Goal: Information Seeking & Learning: Learn about a topic

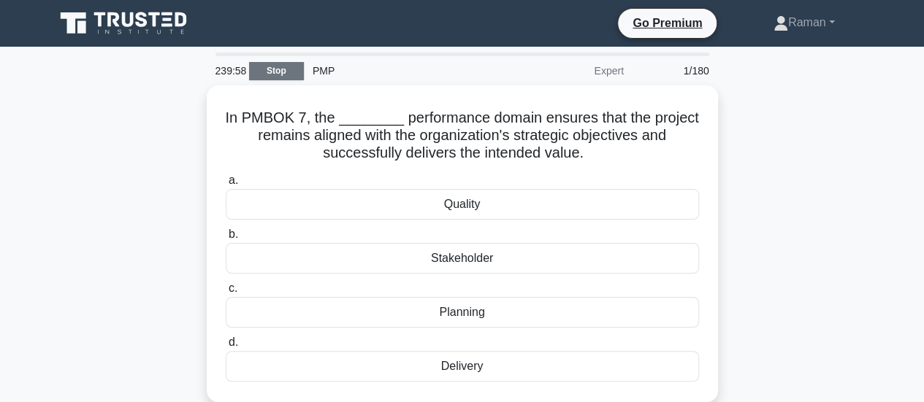
click at [274, 73] on link "Stop" at bounding box center [276, 71] width 55 height 18
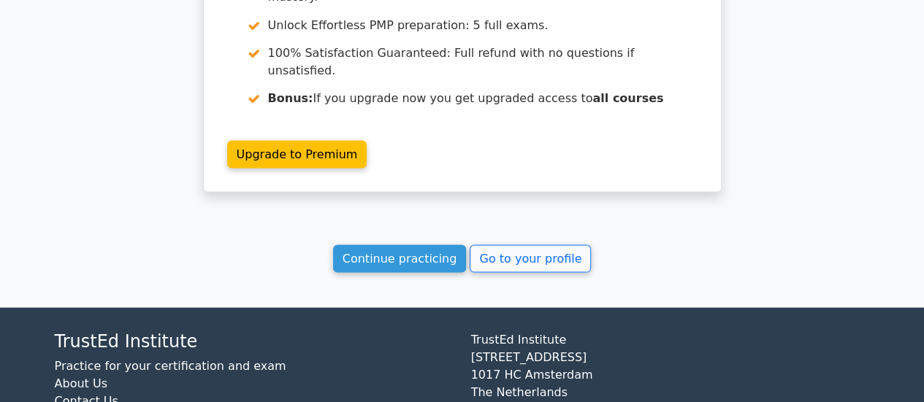
scroll to position [1367, 0]
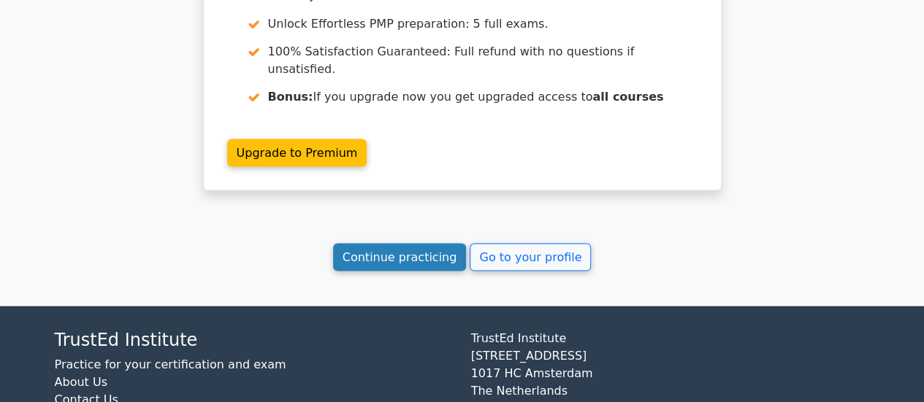
click at [418, 243] on link "Continue practicing" at bounding box center [400, 257] width 134 height 28
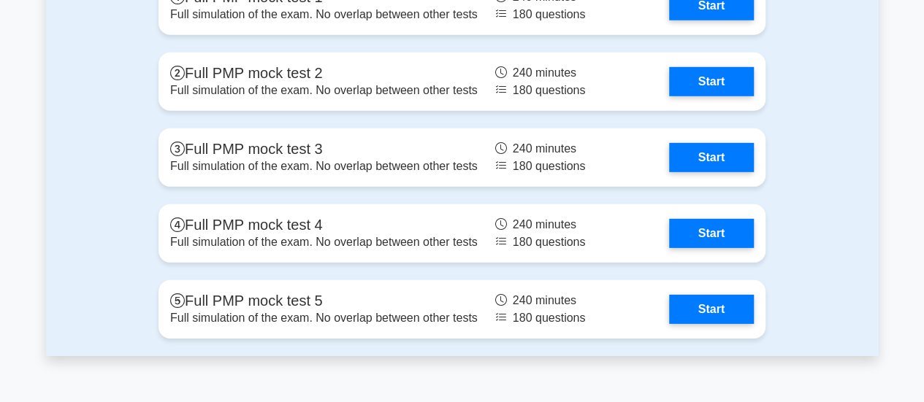
scroll to position [2191, 0]
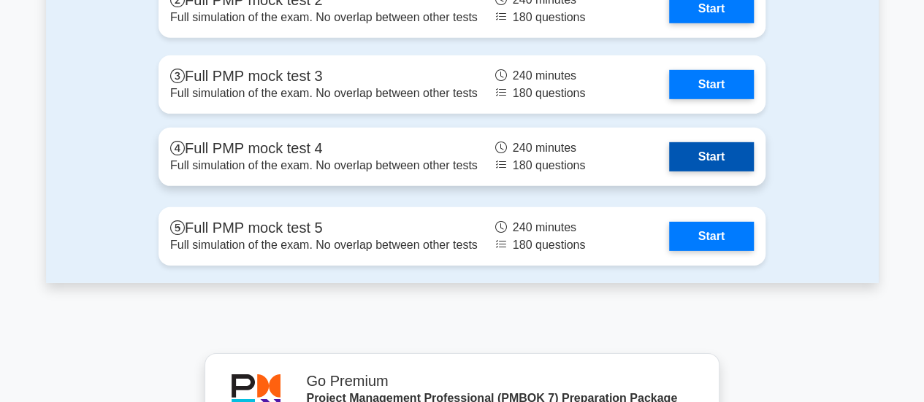
click at [705, 154] on link "Start" at bounding box center [711, 156] width 85 height 29
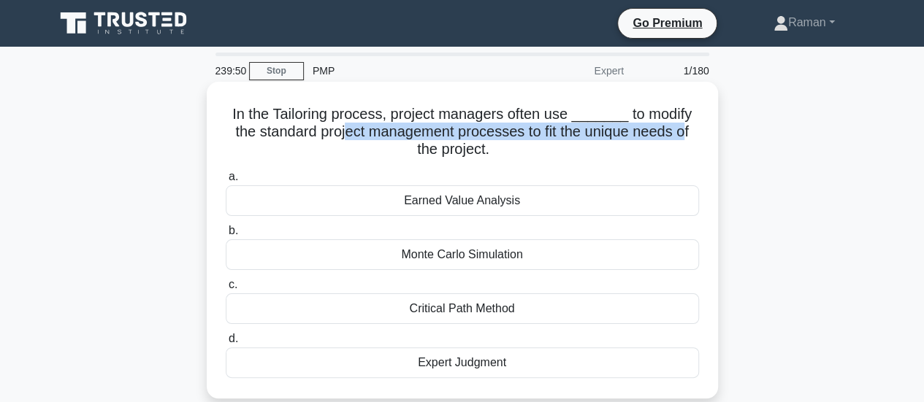
drag, startPoint x: 341, startPoint y: 136, endPoint x: 686, endPoint y: 137, distance: 344.7
click at [686, 137] on h5 "In the Tailoring process, project managers often use _______ to modify the stan…" at bounding box center [462, 132] width 476 height 54
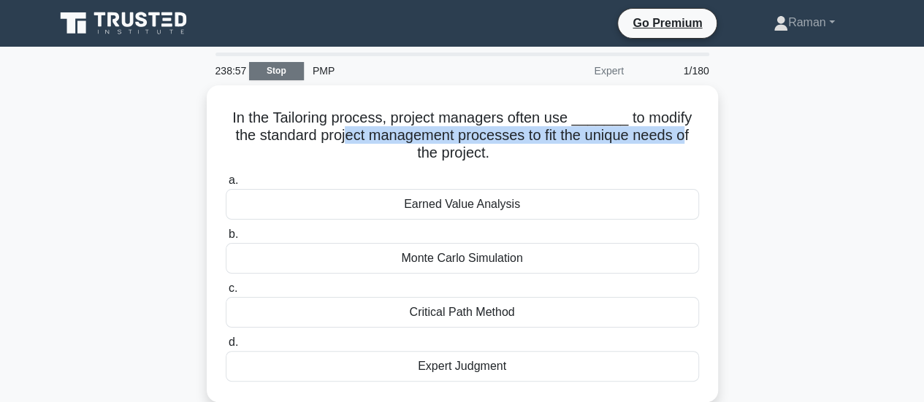
click at [273, 73] on link "Stop" at bounding box center [276, 71] width 55 height 18
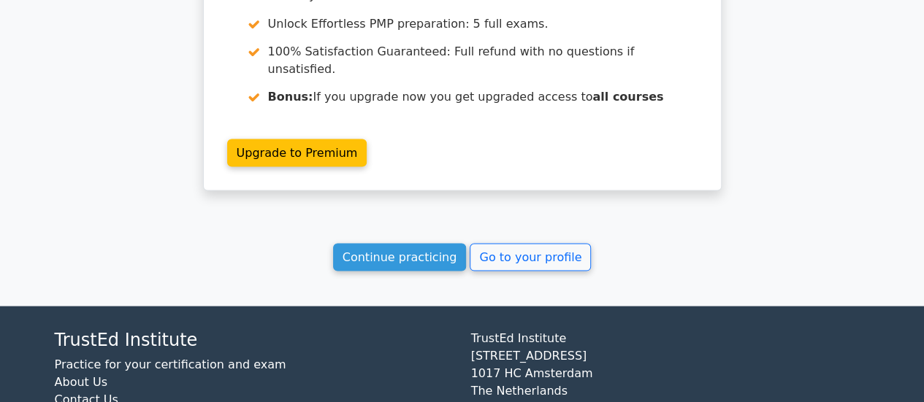
scroll to position [1367, 0]
click at [386, 243] on link "Continue practicing" at bounding box center [400, 257] width 134 height 28
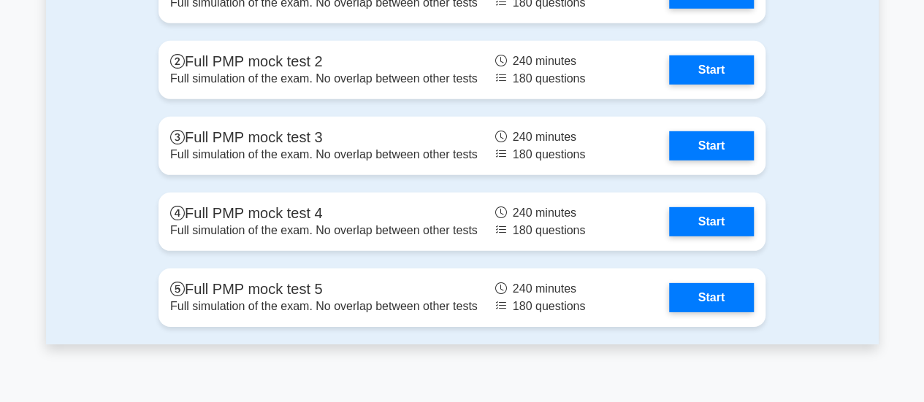
scroll to position [2045, 0]
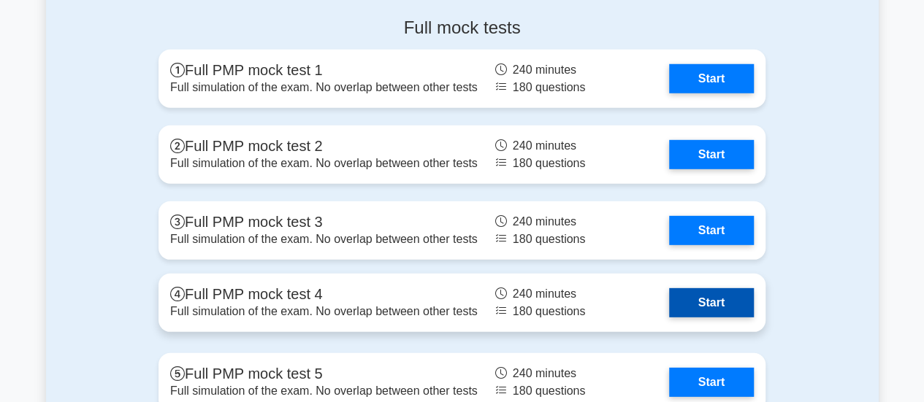
click at [710, 299] on link "Start" at bounding box center [711, 302] width 85 height 29
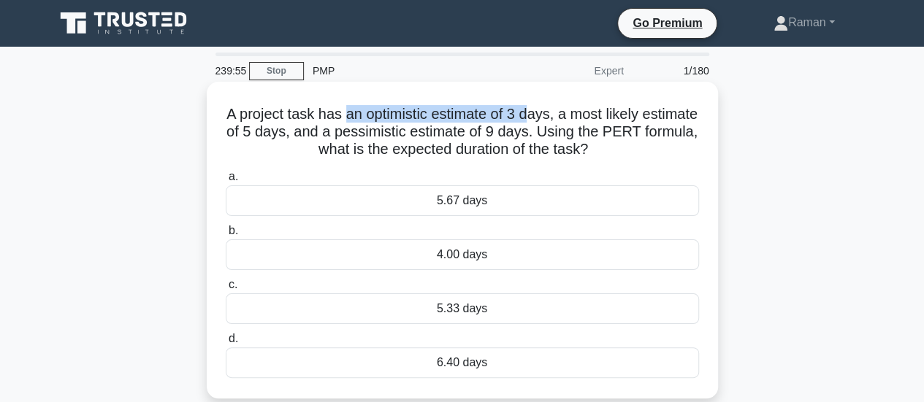
drag, startPoint x: 371, startPoint y: 118, endPoint x: 564, endPoint y: 122, distance: 192.8
click at [564, 122] on h5 "A project task has an optimistic estimate of 3 days, a most likely estimate of …" at bounding box center [462, 132] width 476 height 54
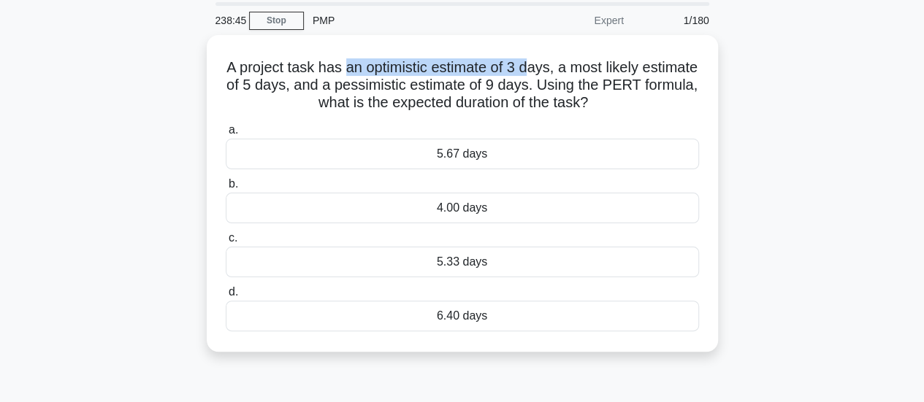
scroll to position [73, 0]
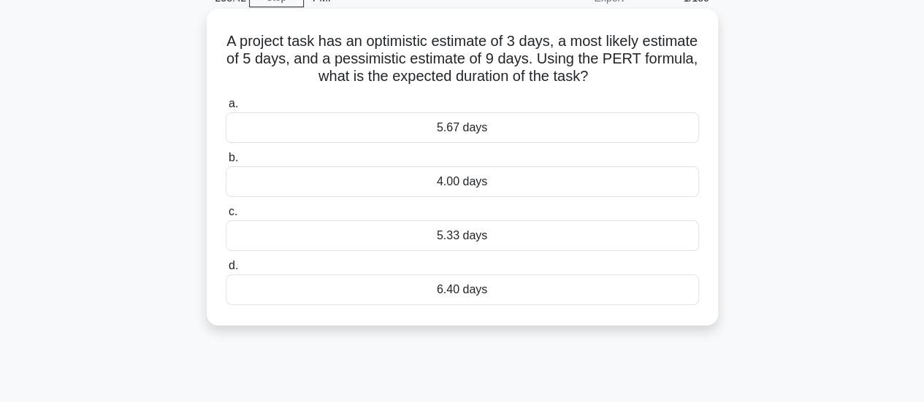
click at [472, 185] on div "4.00 days" at bounding box center [462, 182] width 473 height 31
click at [226, 163] on input "b. 4.00 days" at bounding box center [226, 157] width 0 height 9
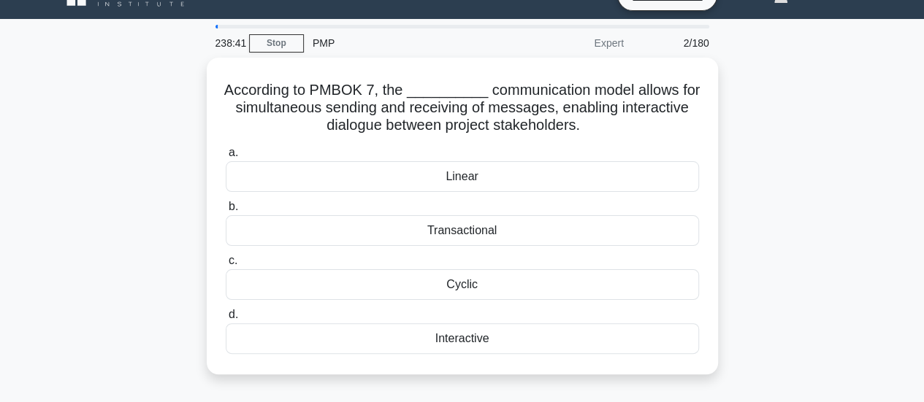
scroll to position [0, 0]
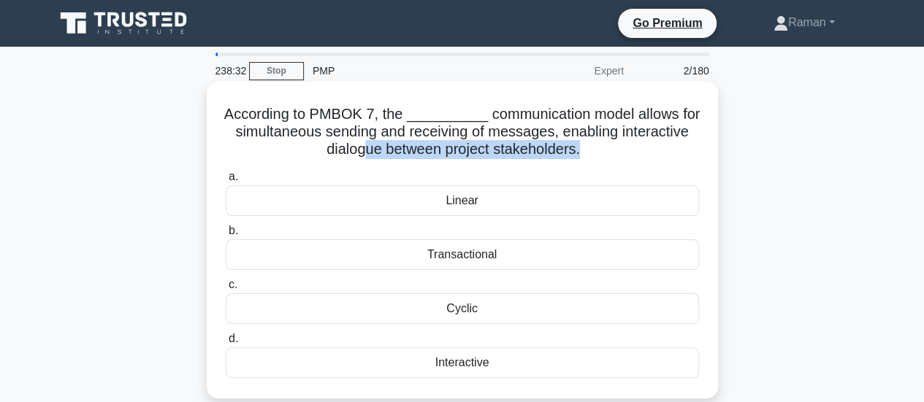
drag, startPoint x: 359, startPoint y: 152, endPoint x: 582, endPoint y: 156, distance: 222.8
click at [582, 156] on h5 "According to PMBOK 7, the __________ communication model allows for simultaneou…" at bounding box center [462, 132] width 476 height 54
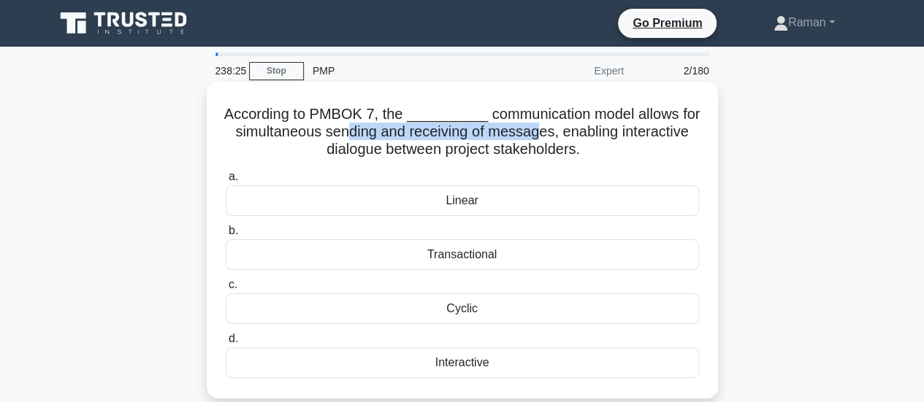
drag, startPoint x: 345, startPoint y: 134, endPoint x: 542, endPoint y: 141, distance: 196.6
click at [542, 141] on h5 "According to PMBOK 7, the __________ communication model allows for simultaneou…" at bounding box center [462, 132] width 476 height 54
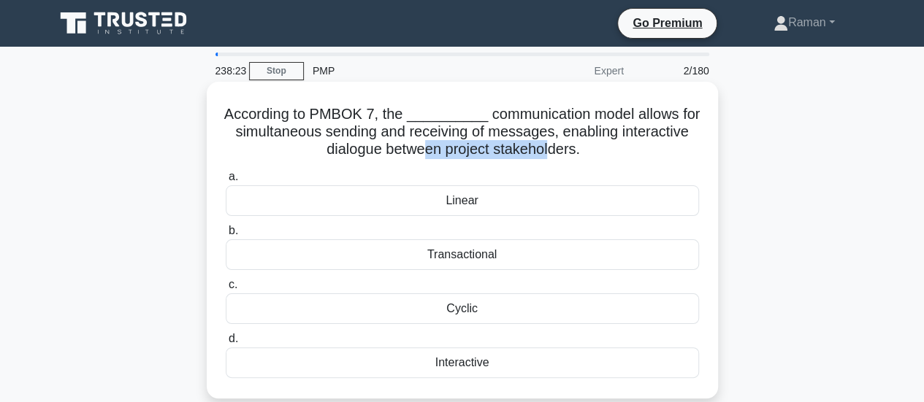
drag, startPoint x: 425, startPoint y: 154, endPoint x: 550, endPoint y: 154, distance: 124.9
click at [550, 154] on h5 "According to PMBOK 7, the __________ communication model allows for simultaneou…" at bounding box center [462, 132] width 476 height 54
click at [452, 362] on div "Interactive" at bounding box center [462, 363] width 473 height 31
click at [226, 344] on input "d. Interactive" at bounding box center [226, 338] width 0 height 9
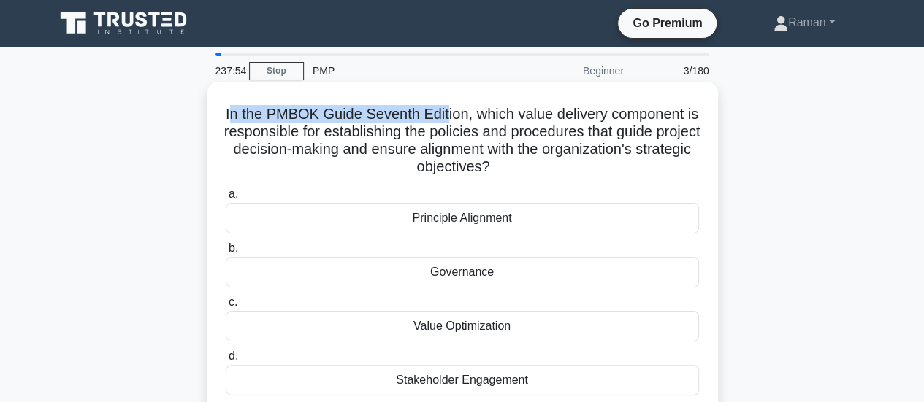
drag, startPoint x: 234, startPoint y: 113, endPoint x: 466, endPoint y: 115, distance: 231.5
click at [456, 115] on h5 "In the PMBOK Guide Seventh Edition, which value delivery component is responsib…" at bounding box center [462, 141] width 476 height 72
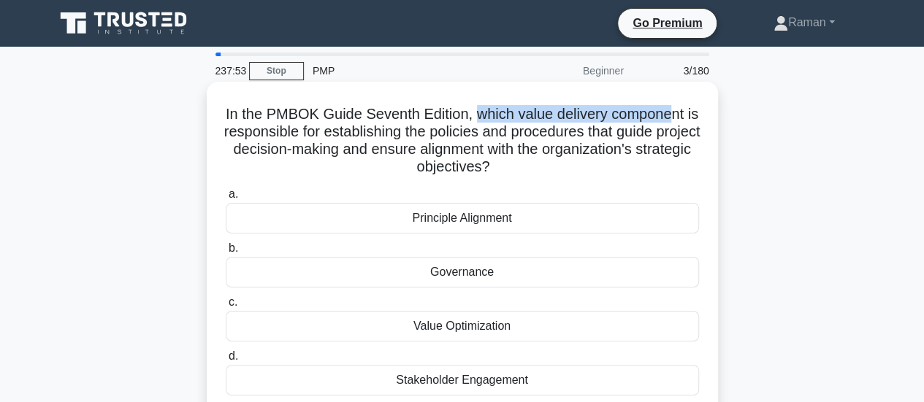
drag, startPoint x: 484, startPoint y: 115, endPoint x: 678, endPoint y: 118, distance: 193.6
click at [678, 118] on h5 "In the PMBOK Guide Seventh Edition, which value delivery component is responsib…" at bounding box center [462, 141] width 476 height 72
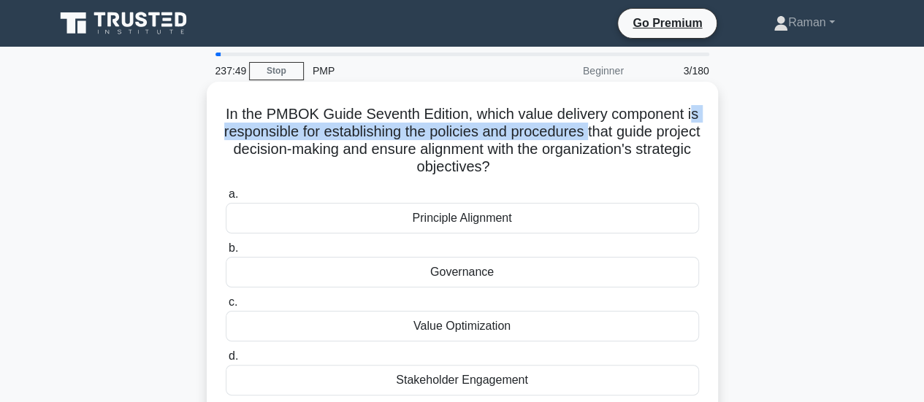
drag, startPoint x: 242, startPoint y: 134, endPoint x: 619, endPoint y: 137, distance: 377.6
click at [619, 137] on h5 "In the PMBOK Guide Seventh Edition, which value delivery component is responsib…" at bounding box center [462, 141] width 476 height 72
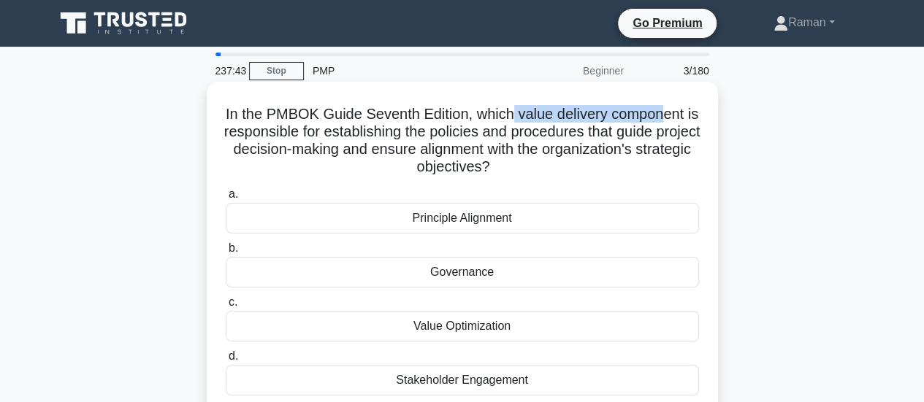
drag, startPoint x: 520, startPoint y: 112, endPoint x: 672, endPoint y: 115, distance: 151.9
click at [672, 115] on h5 "In the PMBOK Guide Seventh Edition, which value delivery component is responsib…" at bounding box center [462, 141] width 476 height 72
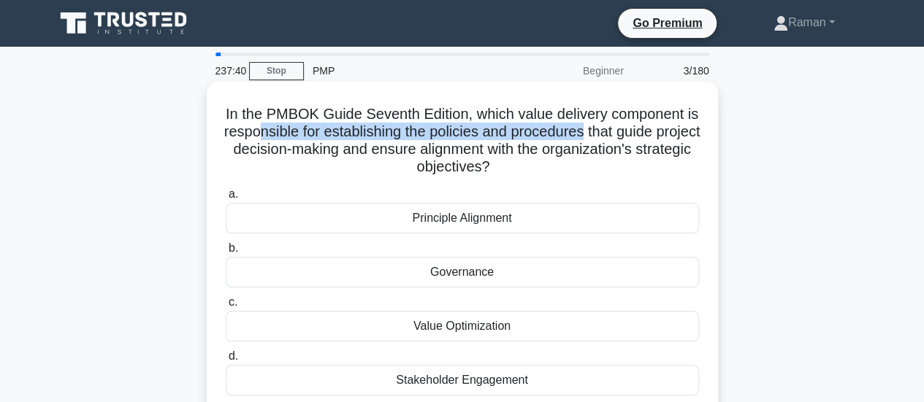
drag, startPoint x: 286, startPoint y: 134, endPoint x: 619, endPoint y: 134, distance: 332.3
click at [619, 134] on h5 "In the PMBOK Guide Seventh Edition, which value delivery component is responsib…" at bounding box center [462, 141] width 476 height 72
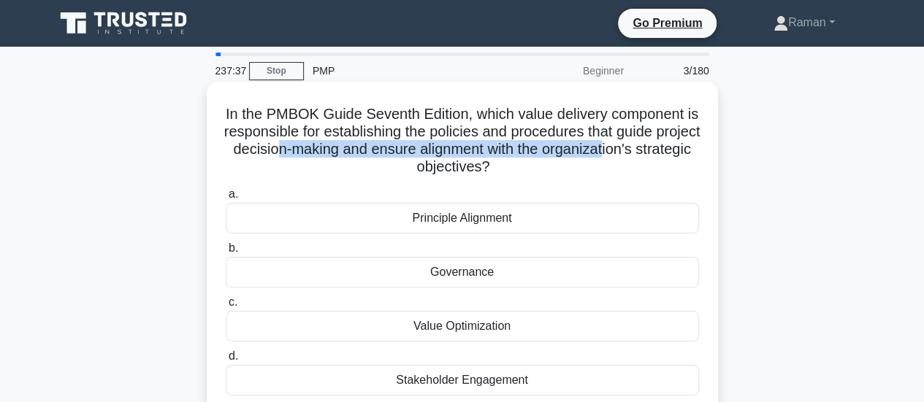
drag, startPoint x: 325, startPoint y: 154, endPoint x: 665, endPoint y: 150, distance: 339.6
click at [665, 150] on h5 "In the PMBOK Guide Seventh Edition, which value delivery component is responsib…" at bounding box center [462, 141] width 476 height 72
drag, startPoint x: 450, startPoint y: 169, endPoint x: 529, endPoint y: 169, distance: 78.9
click at [529, 169] on h5 "In the PMBOK Guide Seventh Edition, which value delivery component is responsib…" at bounding box center [462, 141] width 476 height 72
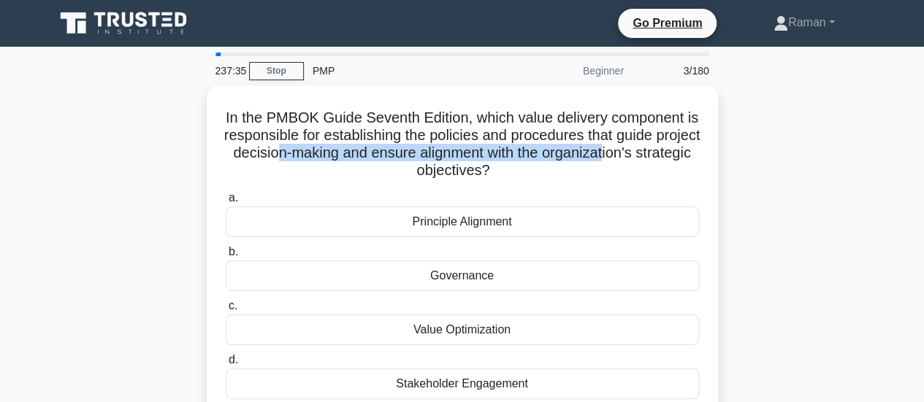
scroll to position [73, 0]
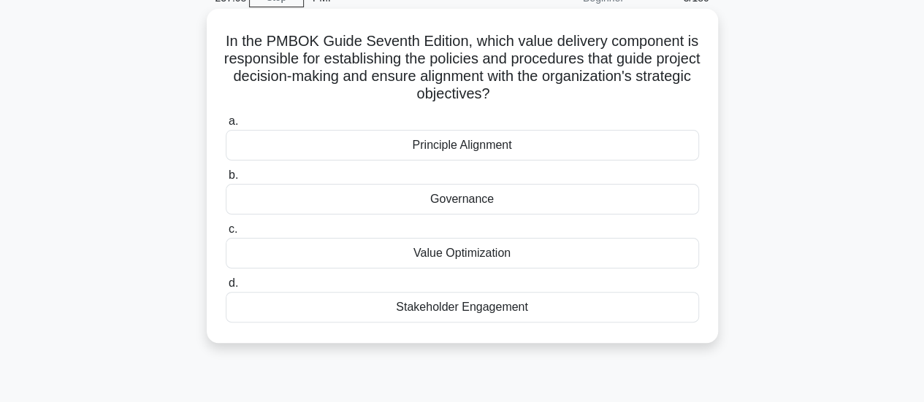
click at [476, 202] on div "Governance" at bounding box center [462, 199] width 473 height 31
click at [226, 180] on input "b. Governance" at bounding box center [226, 175] width 0 height 9
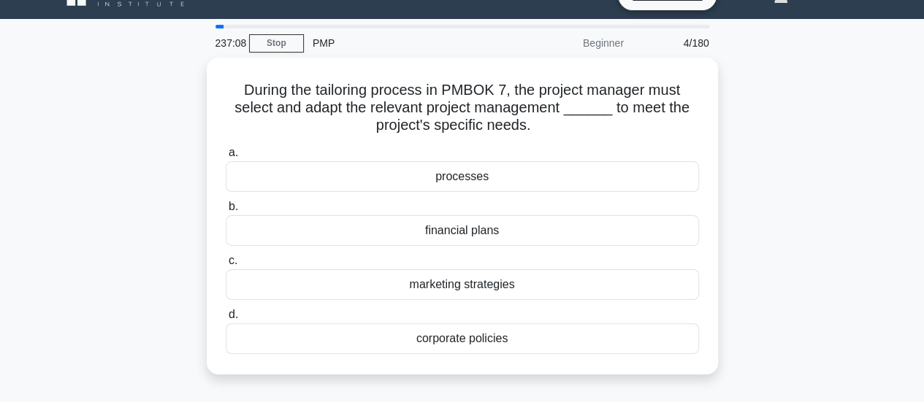
scroll to position [0, 0]
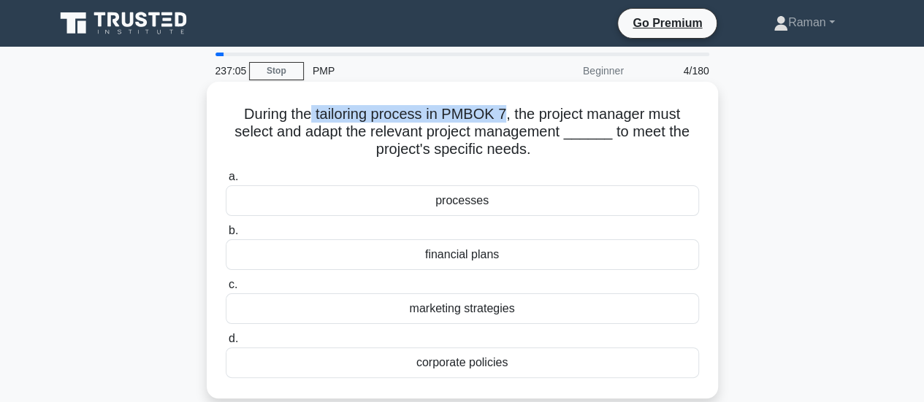
drag, startPoint x: 337, startPoint y: 118, endPoint x: 506, endPoint y: 118, distance: 169.4
click at [506, 118] on h5 "During the tailoring process in PMBOK 7, the project manager must select and ad…" at bounding box center [462, 132] width 476 height 54
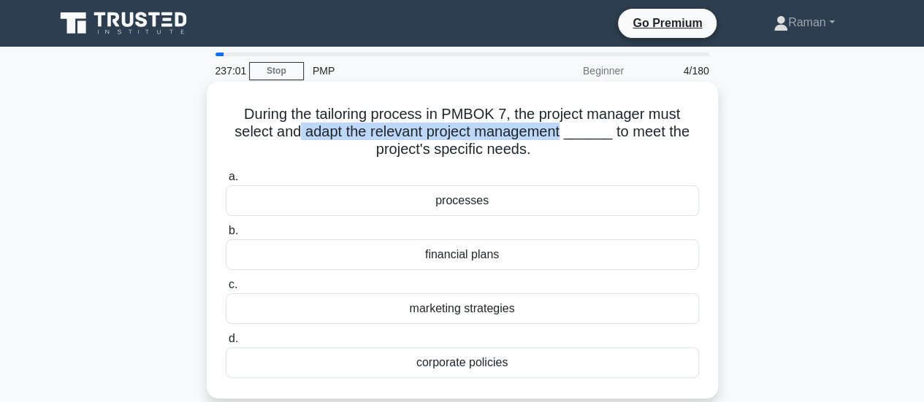
drag, startPoint x: 302, startPoint y: 135, endPoint x: 566, endPoint y: 136, distance: 264.4
click at [566, 136] on h5 "During the tailoring process in PMBOK 7, the project manager must select and ad…" at bounding box center [462, 132] width 476 height 54
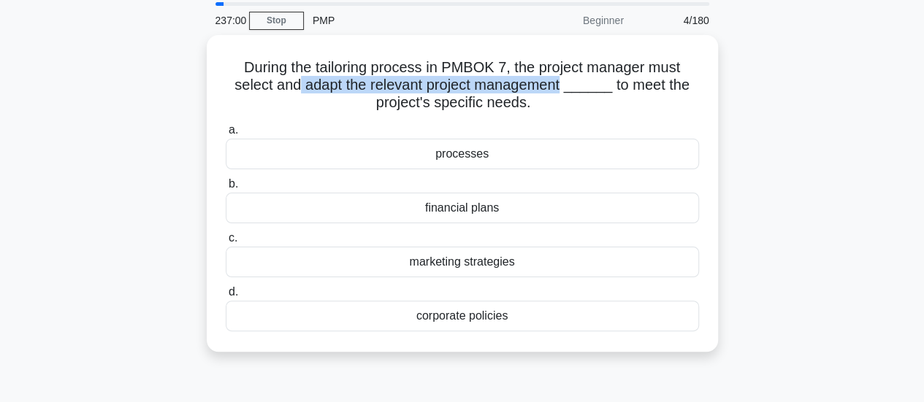
scroll to position [73, 0]
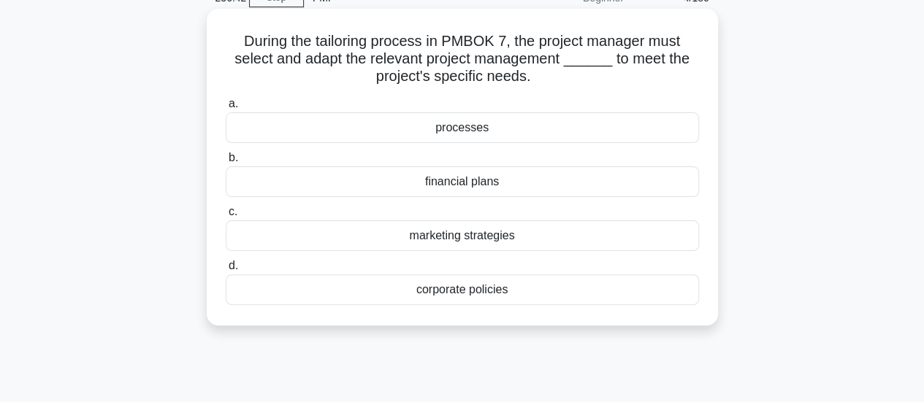
click at [505, 134] on div "processes" at bounding box center [462, 127] width 473 height 31
click at [226, 109] on input "a. processes" at bounding box center [226, 103] width 0 height 9
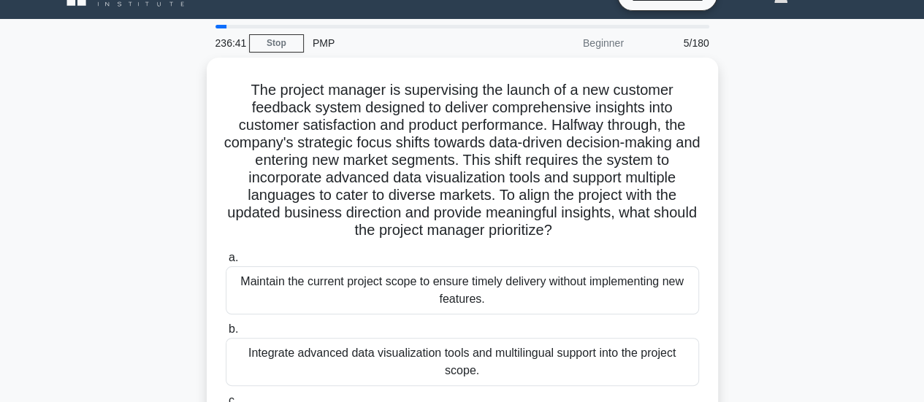
scroll to position [0, 0]
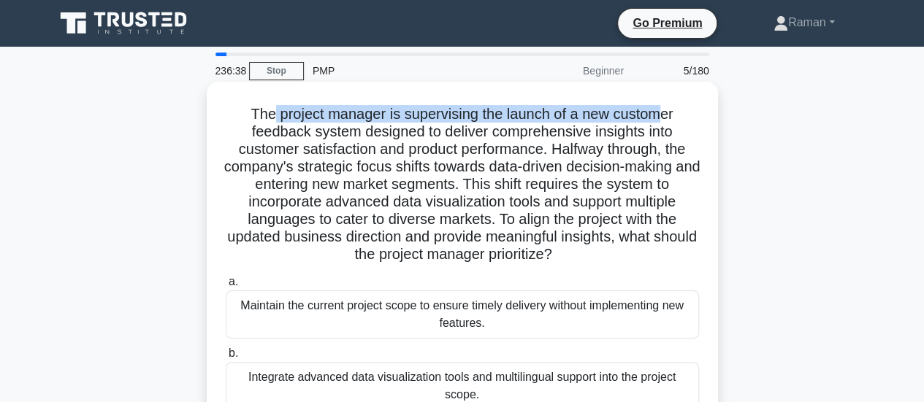
drag, startPoint x: 273, startPoint y: 115, endPoint x: 661, endPoint y: 110, distance: 387.8
click at [661, 110] on h5 "The project manager is supervising the launch of a new customer feedback system…" at bounding box center [462, 184] width 476 height 159
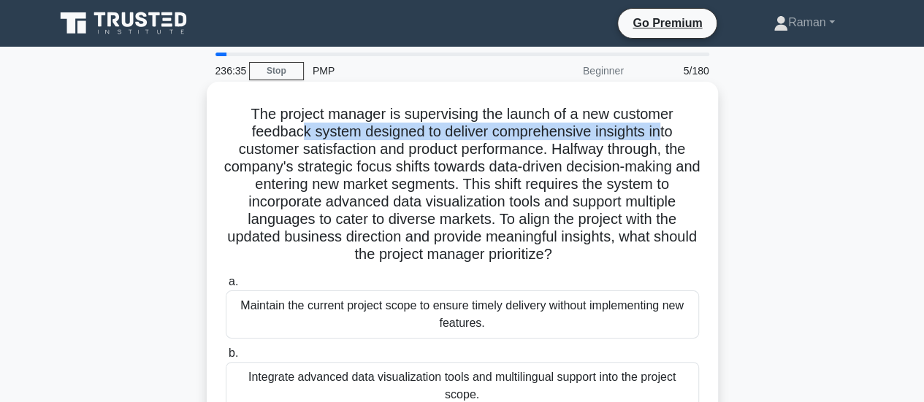
drag, startPoint x: 298, startPoint y: 130, endPoint x: 663, endPoint y: 138, distance: 365.2
click at [663, 138] on h5 "The project manager is supervising the launch of a new customer feedback system…" at bounding box center [462, 184] width 476 height 159
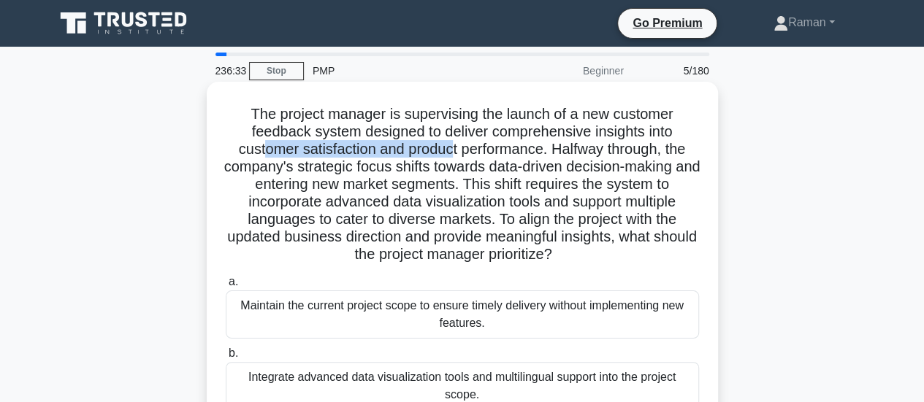
drag, startPoint x: 283, startPoint y: 153, endPoint x: 452, endPoint y: 156, distance: 169.4
click at [452, 156] on h5 "The project manager is supervising the launch of a new customer feedback system…" at bounding box center [462, 184] width 476 height 159
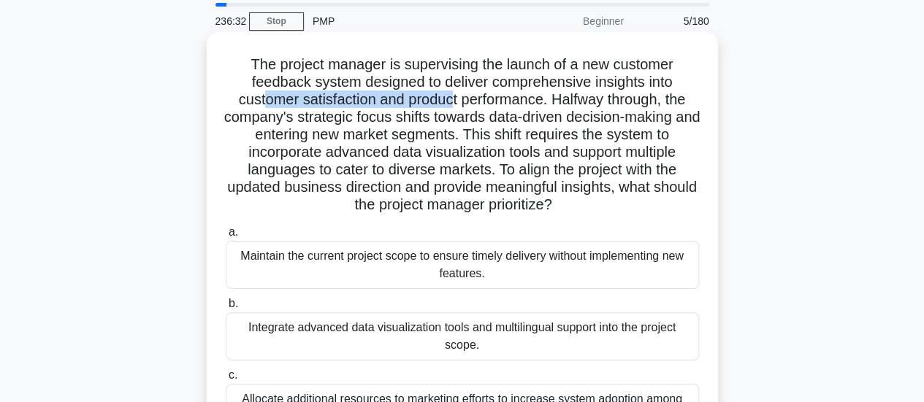
scroll to position [73, 0]
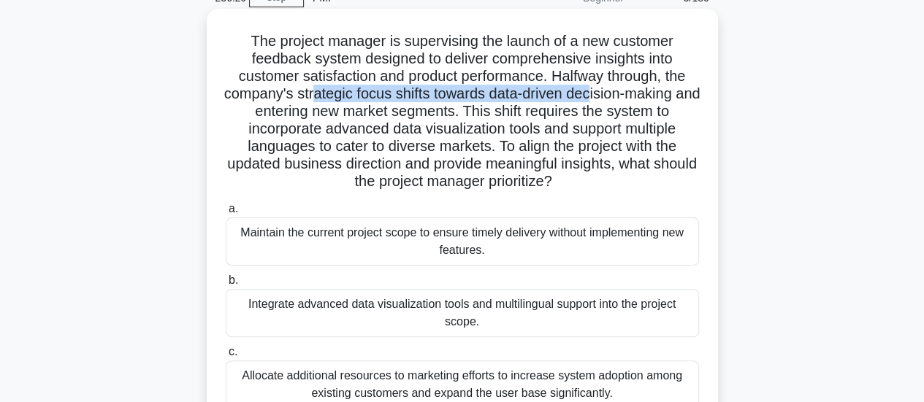
drag, startPoint x: 323, startPoint y: 96, endPoint x: 608, endPoint y: 96, distance: 284.8
click at [608, 96] on h5 "The project manager is supervising the launch of a new customer feedback system…" at bounding box center [462, 111] width 476 height 159
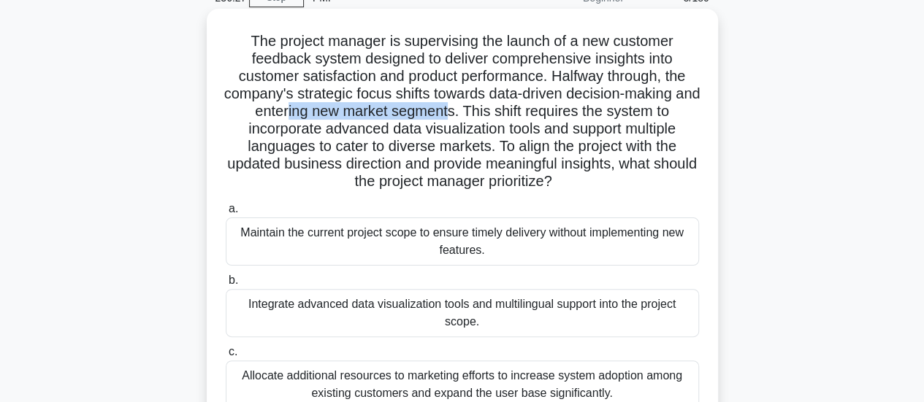
drag, startPoint x: 297, startPoint y: 116, endPoint x: 466, endPoint y: 116, distance: 169.4
click at [466, 116] on h5 "The project manager is supervising the launch of a new customer feedback system…" at bounding box center [462, 111] width 476 height 159
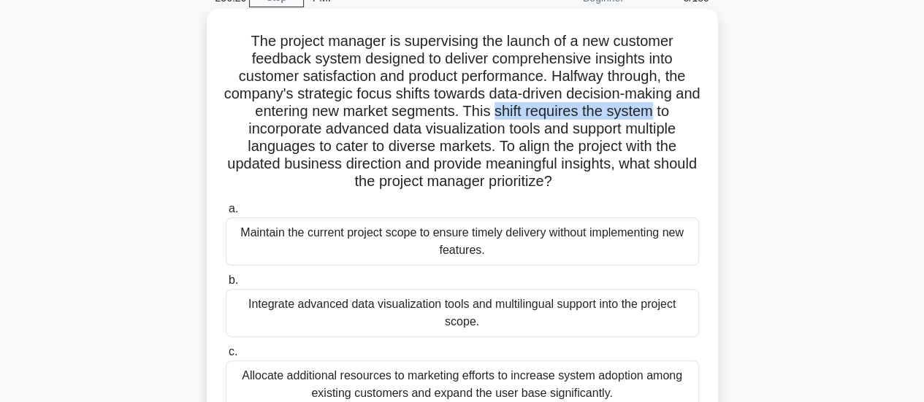
drag, startPoint x: 508, startPoint y: 114, endPoint x: 669, endPoint y: 118, distance: 161.4
click at [669, 118] on h5 "The project manager is supervising the launch of a new customer feedback system…" at bounding box center [462, 111] width 476 height 159
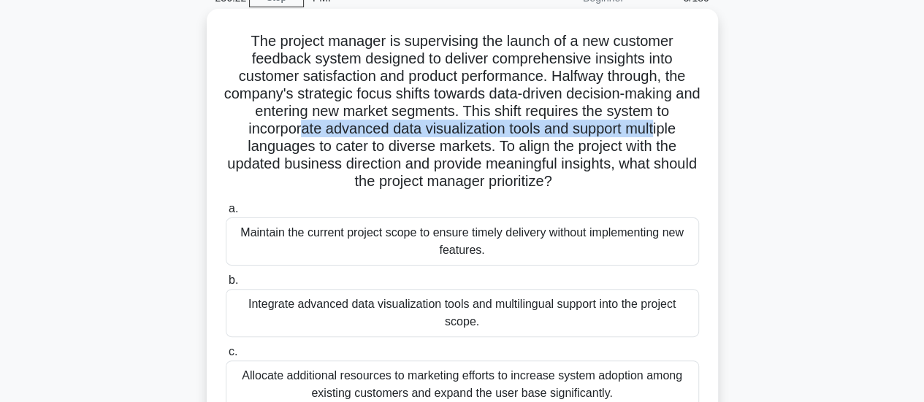
drag, startPoint x: 297, startPoint y: 130, endPoint x: 658, endPoint y: 129, distance: 360.8
click at [658, 129] on h5 "The project manager is supervising the launch of a new customer feedback system…" at bounding box center [462, 111] width 476 height 159
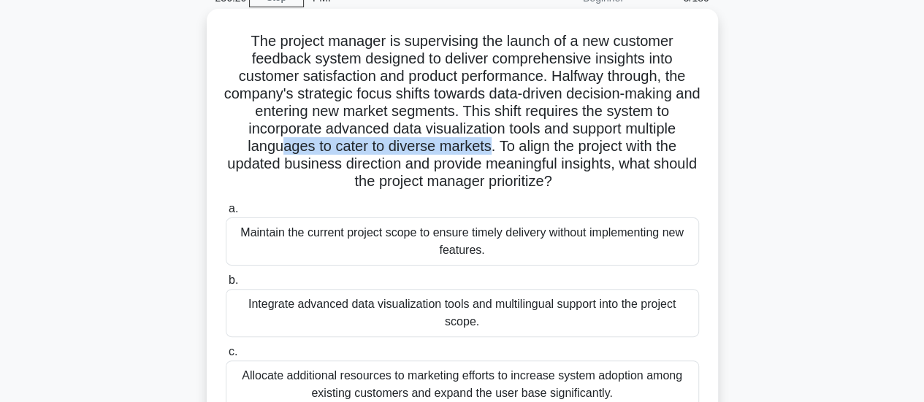
drag, startPoint x: 277, startPoint y: 151, endPoint x: 489, endPoint y: 148, distance: 211.8
click at [489, 148] on h5 "The project manager is supervising the launch of a new customer feedback system…" at bounding box center [462, 111] width 476 height 159
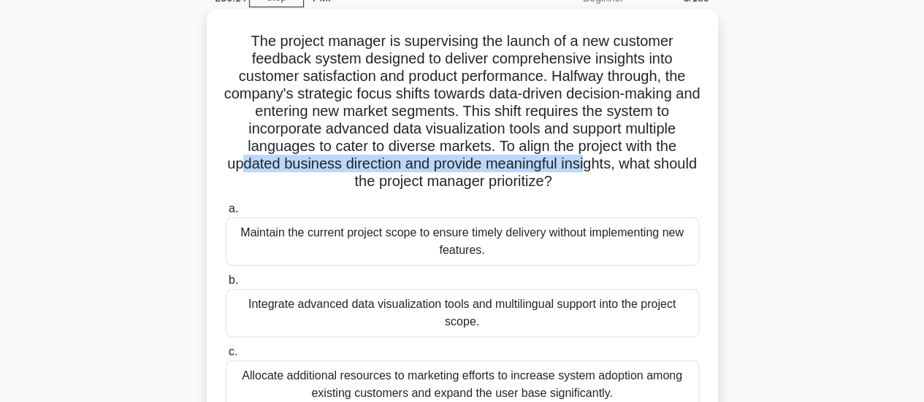
drag, startPoint x: 264, startPoint y: 167, endPoint x: 615, endPoint y: 172, distance: 351.3
click at [615, 172] on h5 "The project manager is supervising the launch of a new customer feedback system…" at bounding box center [462, 111] width 476 height 159
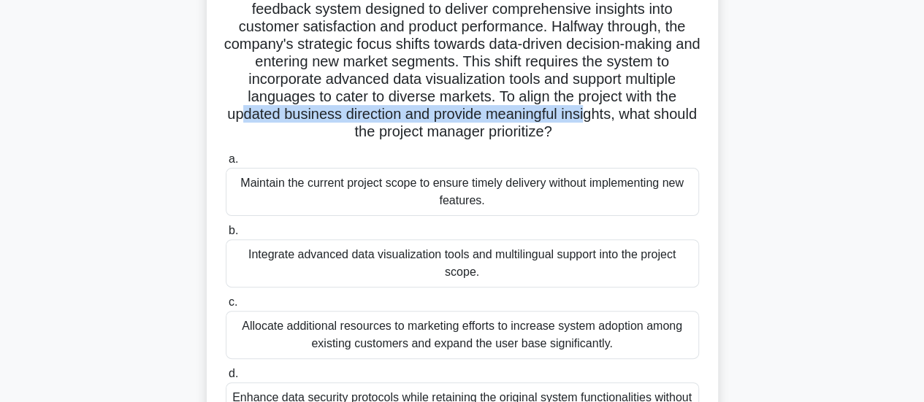
scroll to position [146, 0]
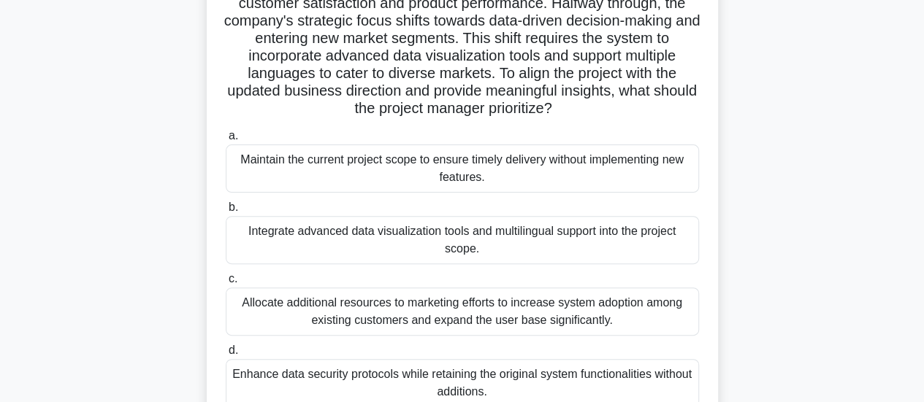
click at [332, 242] on div "Integrate advanced data visualization tools and multilingual support into the p…" at bounding box center [462, 240] width 473 height 48
click at [226, 213] on input "b. Integrate advanced data visualization tools and multilingual support into th…" at bounding box center [226, 207] width 0 height 9
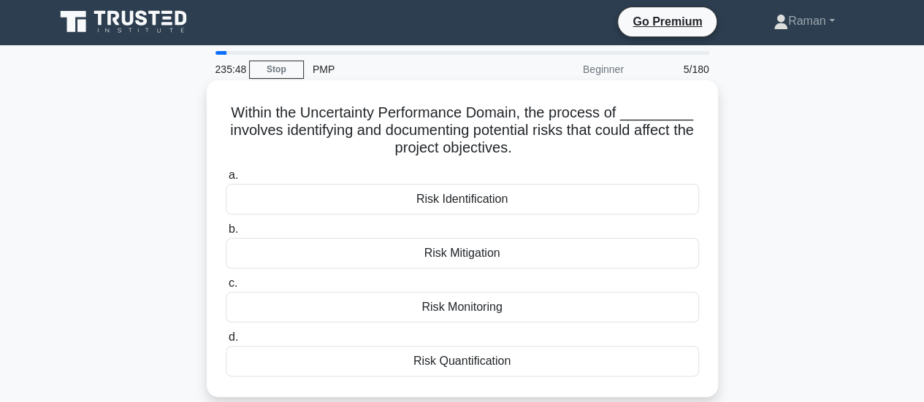
scroll to position [0, 0]
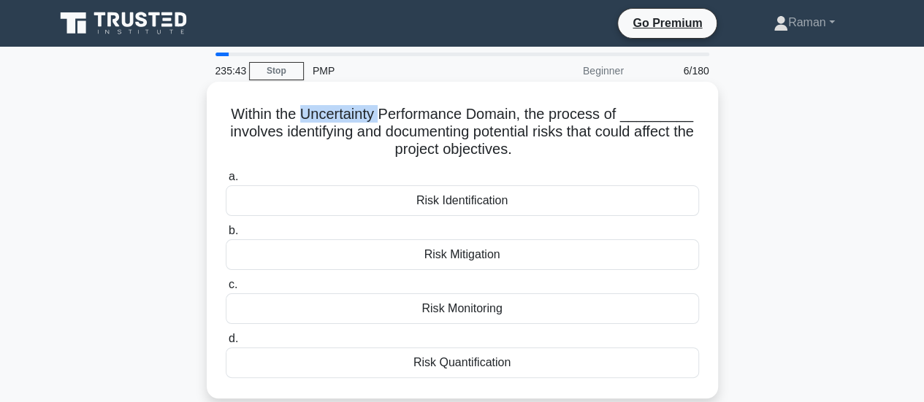
drag, startPoint x: 310, startPoint y: 118, endPoint x: 391, endPoint y: 119, distance: 81.1
click at [391, 119] on h5 "Within the Uncertainty Performance Domain, the process of _________ involves id…" at bounding box center [462, 132] width 476 height 54
click at [360, 124] on h5 "Within the Uncertainty Performance Domain, the process of _________ involves id…" at bounding box center [462, 132] width 476 height 54
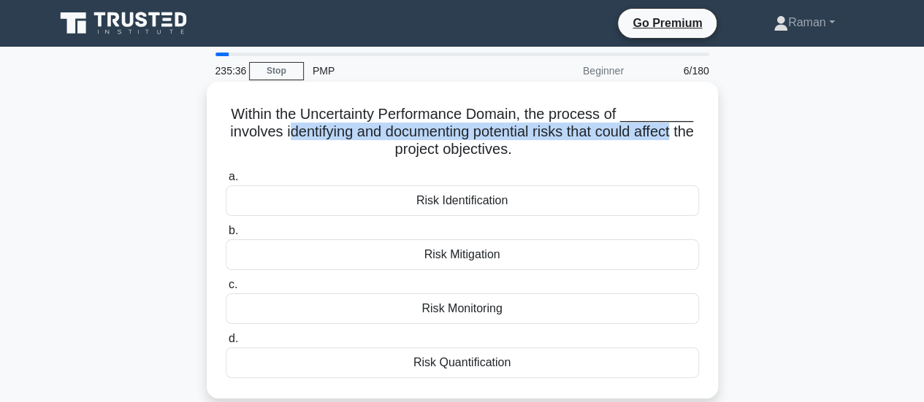
drag, startPoint x: 294, startPoint y: 133, endPoint x: 689, endPoint y: 137, distance: 395.1
click at [689, 137] on h5 "Within the Uncertainty Performance Domain, the process of _________ involves id…" at bounding box center [462, 132] width 476 height 54
drag, startPoint x: 405, startPoint y: 151, endPoint x: 532, endPoint y: 150, distance: 126.4
click at [532, 150] on h5 "Within the Uncertainty Performance Domain, the process of _________ involves id…" at bounding box center [462, 132] width 476 height 54
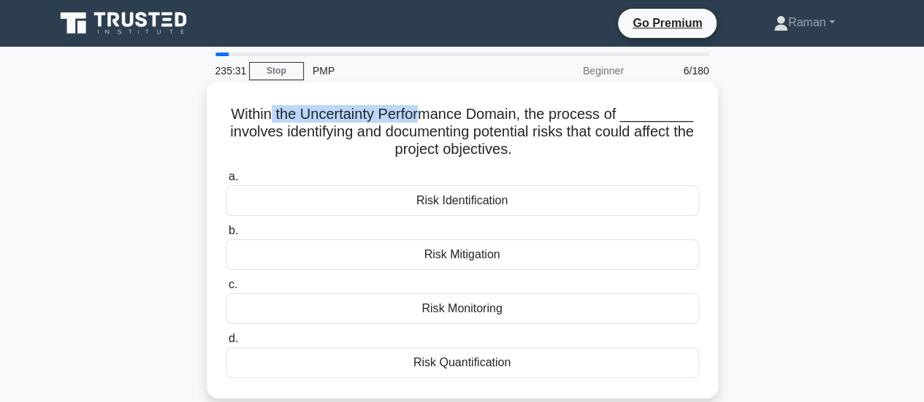
drag, startPoint x: 276, startPoint y: 121, endPoint x: 434, endPoint y: 123, distance: 157.8
click at [434, 123] on h5 "Within the Uncertainty Performance Domain, the process of _________ involves id…" at bounding box center [462, 132] width 476 height 54
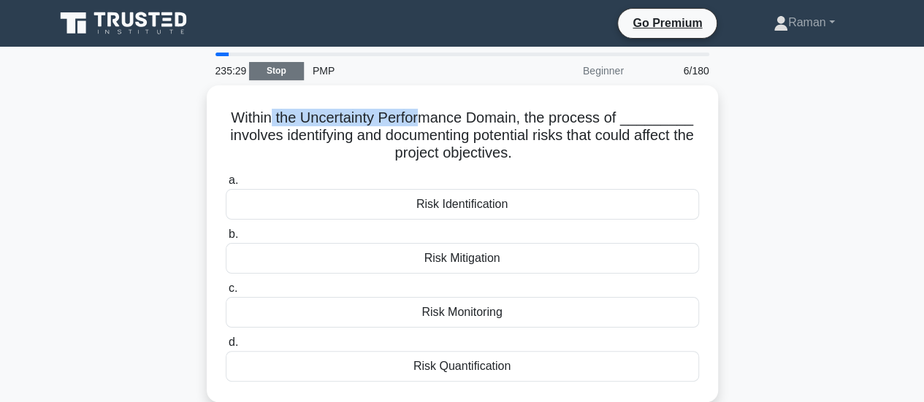
click at [261, 72] on link "Stop" at bounding box center [276, 71] width 55 height 18
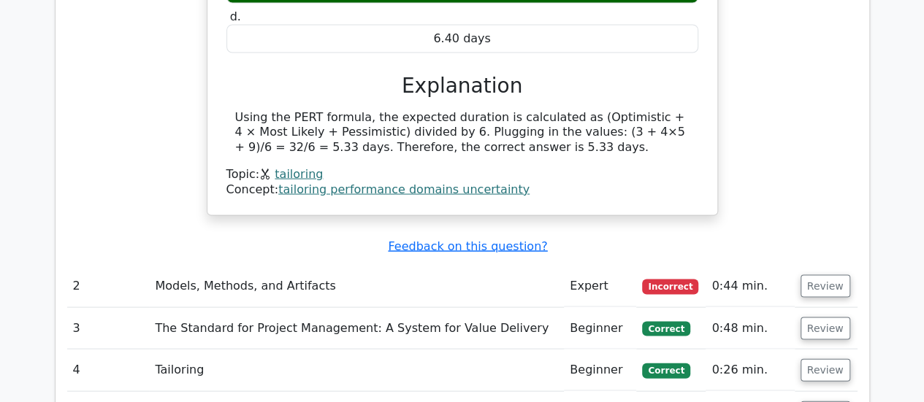
scroll to position [1388, 0]
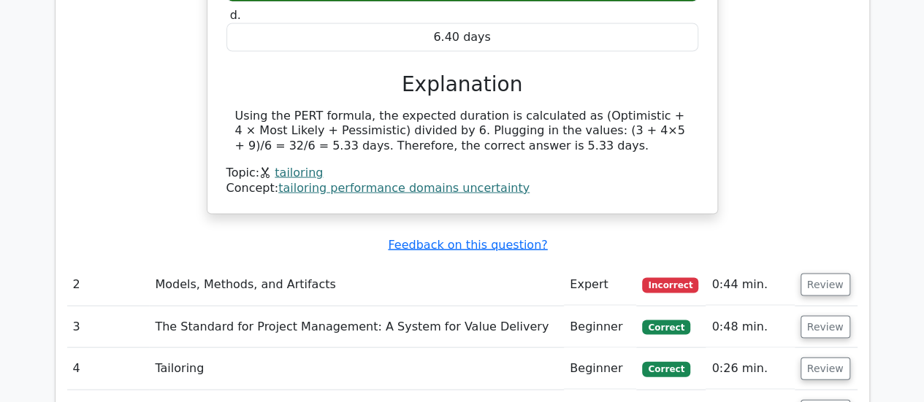
click at [428, 264] on td "Models, Methods, and Artifacts" at bounding box center [356, 285] width 415 height 42
click at [826, 274] on button "Review" at bounding box center [825, 285] width 50 height 23
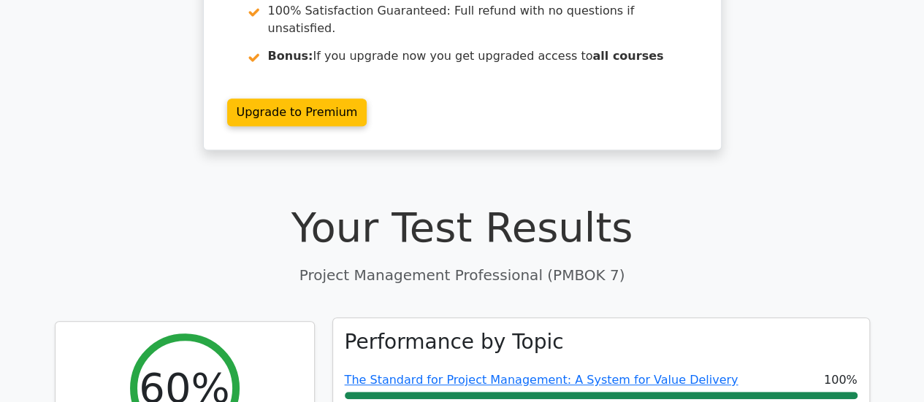
scroll to position [73, 0]
